Goal: Task Accomplishment & Management: Manage account settings

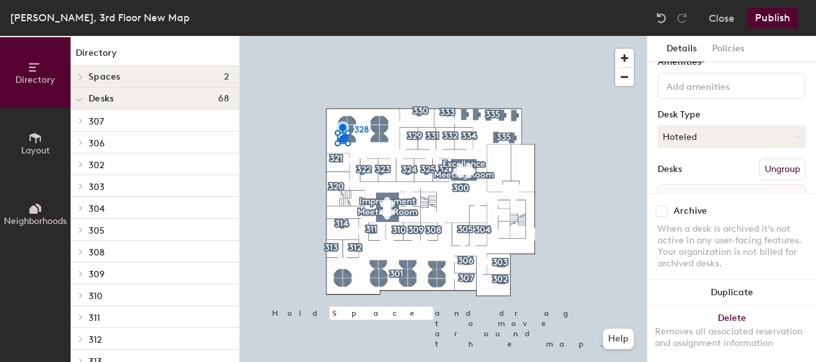
scroll to position [54, 0]
click at [735, 135] on button "Hoteled" at bounding box center [731, 135] width 148 height 23
click at [703, 175] on div "Assigned" at bounding box center [722, 175] width 128 height 19
click at [768, 24] on button "Publish" at bounding box center [772, 18] width 51 height 21
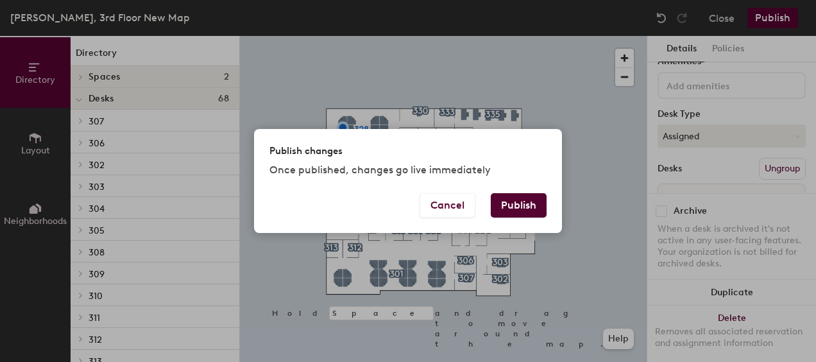
click at [527, 199] on button "Publish" at bounding box center [519, 205] width 56 height 24
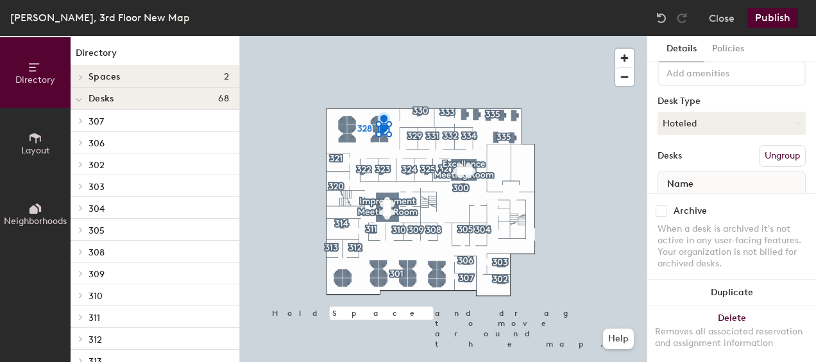
scroll to position [68, 0]
click at [745, 124] on button "Hoteled" at bounding box center [731, 121] width 148 height 23
click at [731, 163] on div "Assigned" at bounding box center [722, 161] width 128 height 19
click at [768, 18] on button "Publish" at bounding box center [772, 18] width 51 height 21
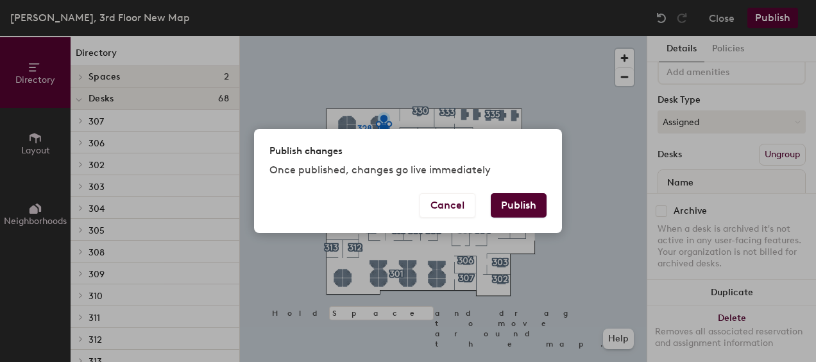
click at [519, 200] on button "Publish" at bounding box center [519, 205] width 56 height 24
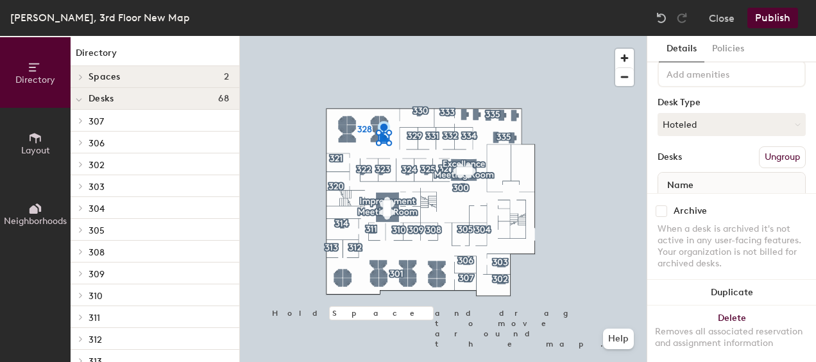
scroll to position [68, 0]
click at [734, 129] on button "Hoteled" at bounding box center [731, 121] width 148 height 23
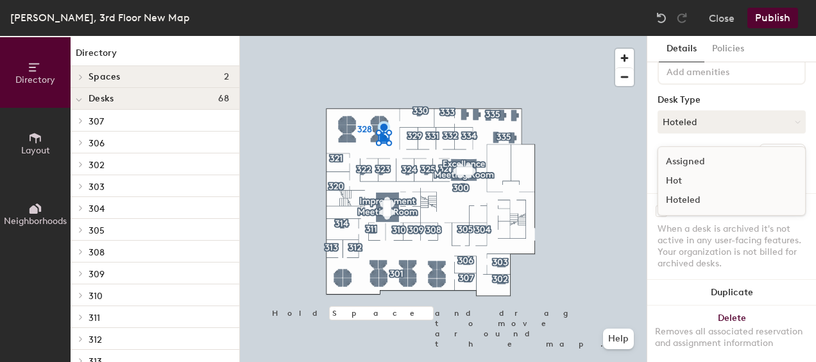
click at [727, 162] on div "Assigned" at bounding box center [722, 161] width 128 height 19
click at [759, 20] on button "Publish" at bounding box center [772, 18] width 51 height 21
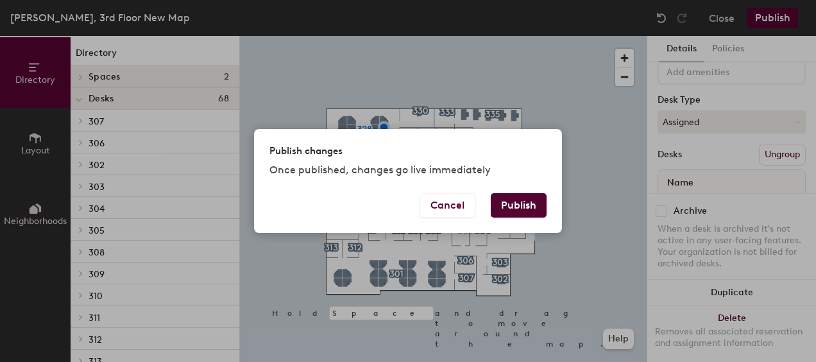
click at [532, 196] on button "Publish" at bounding box center [519, 205] width 56 height 24
